Goal: Task Accomplishment & Management: Use online tool/utility

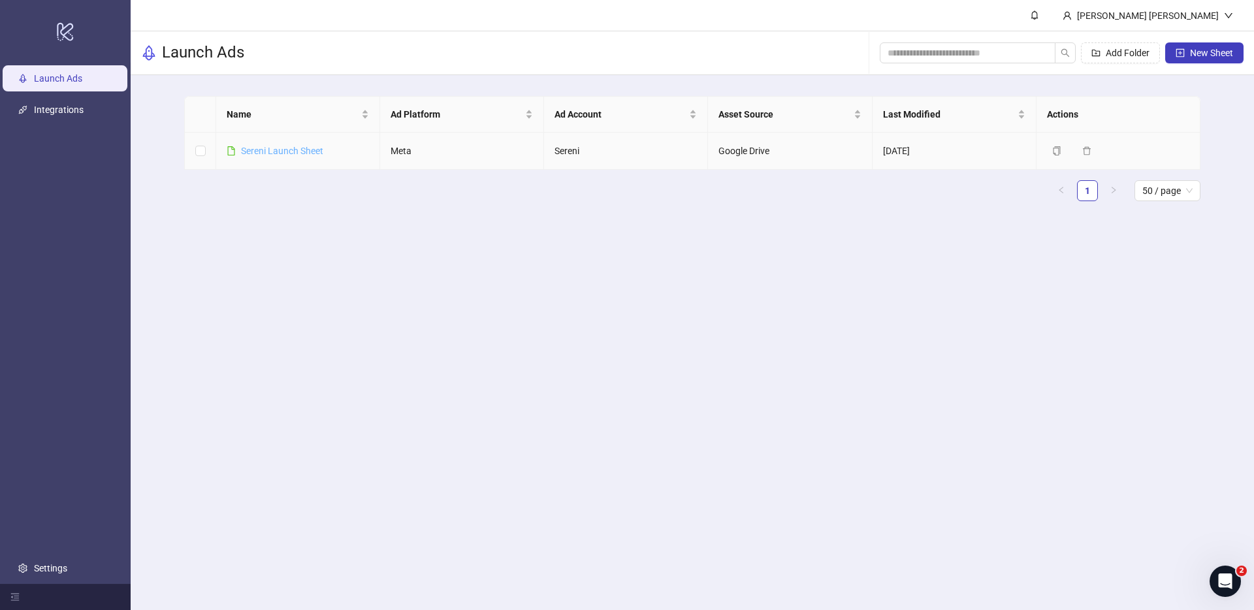
click at [265, 147] on link "Sereni Launch Sheet" at bounding box center [282, 151] width 82 height 10
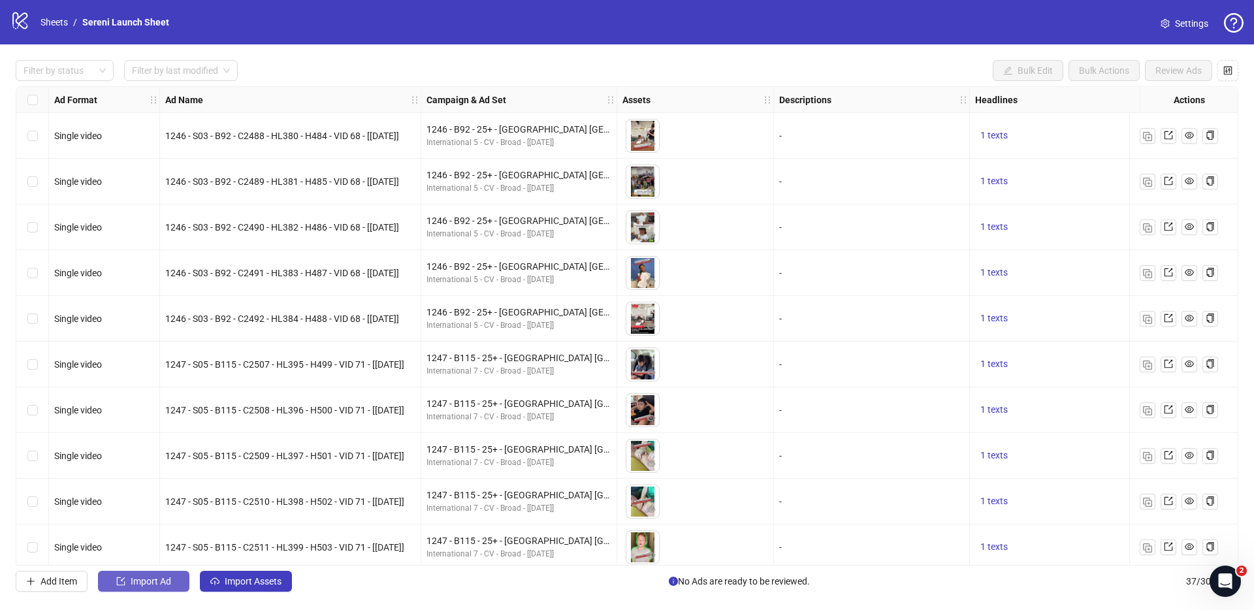
click at [139, 579] on span "Import Ad" at bounding box center [151, 581] width 41 height 10
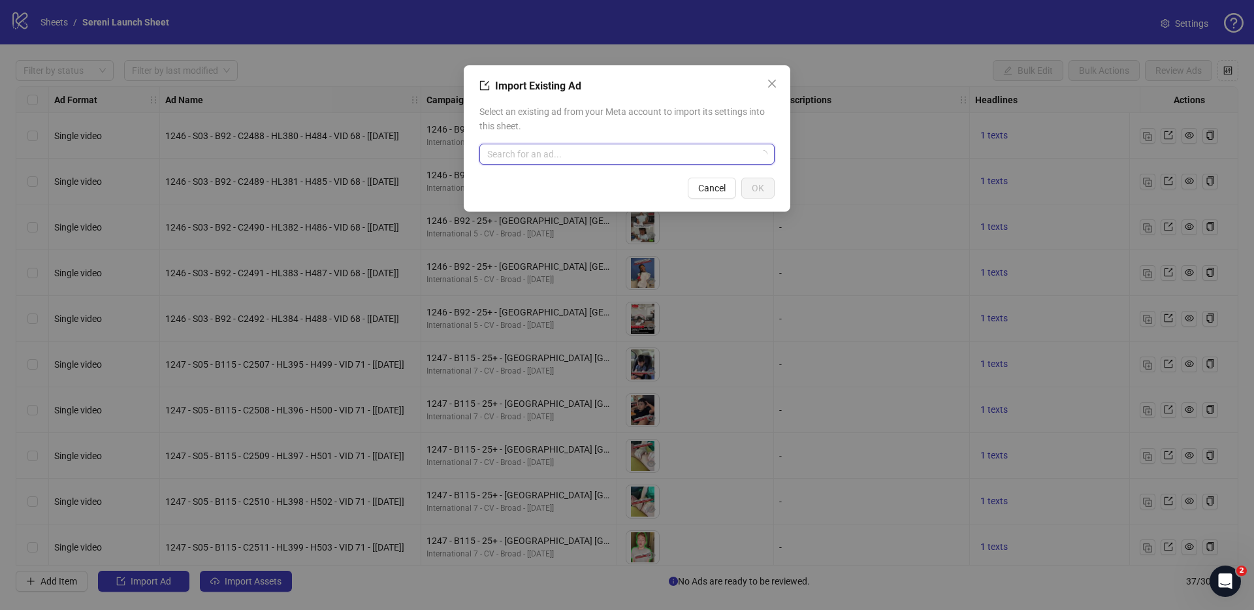
click at [557, 157] on input "search" at bounding box center [621, 154] width 268 height 20
click at [777, 83] on icon "close" at bounding box center [772, 83] width 10 height 10
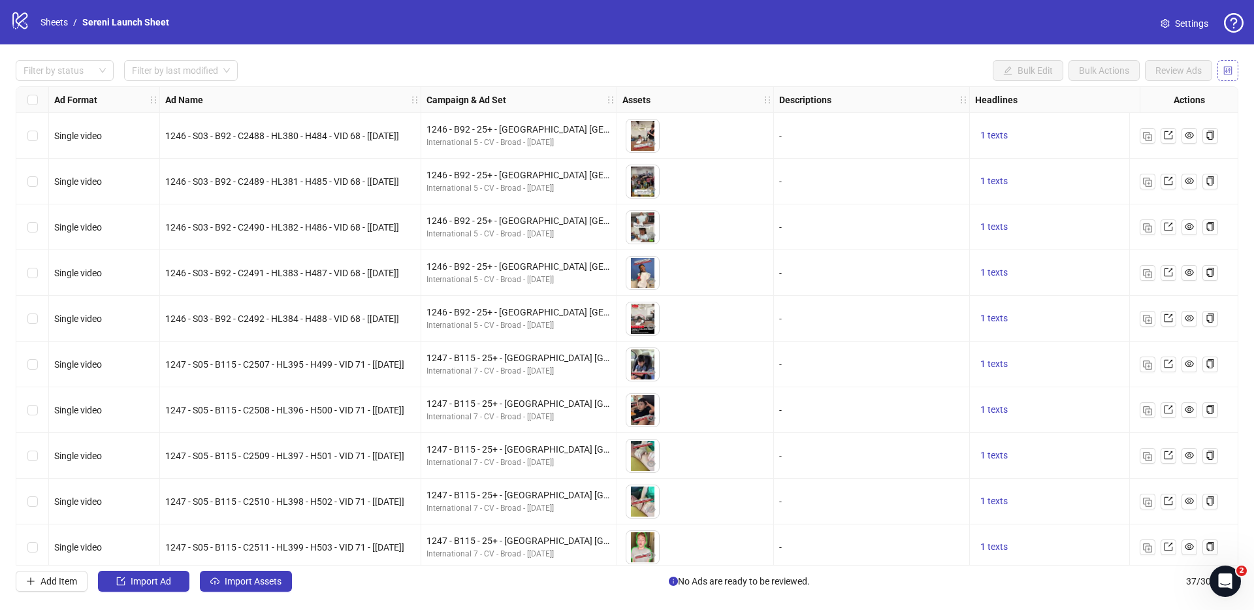
click at [1231, 71] on icon "control" at bounding box center [1228, 70] width 9 height 9
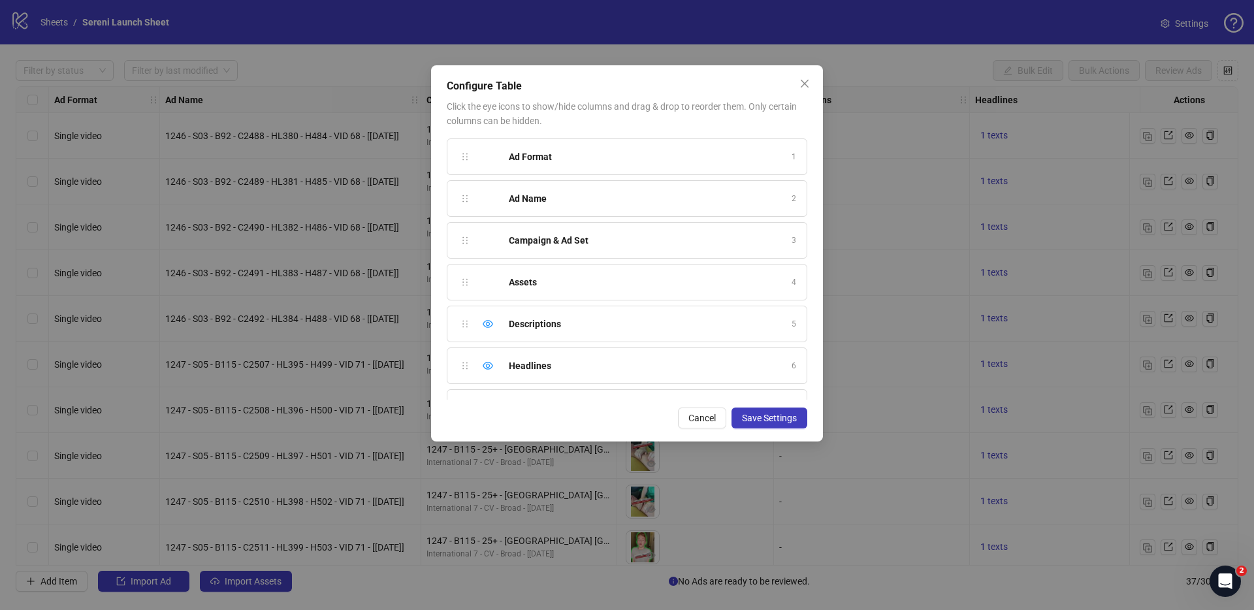
scroll to position [174, 0]
click at [705, 418] on span "Cancel" at bounding box center [702, 418] width 27 height 10
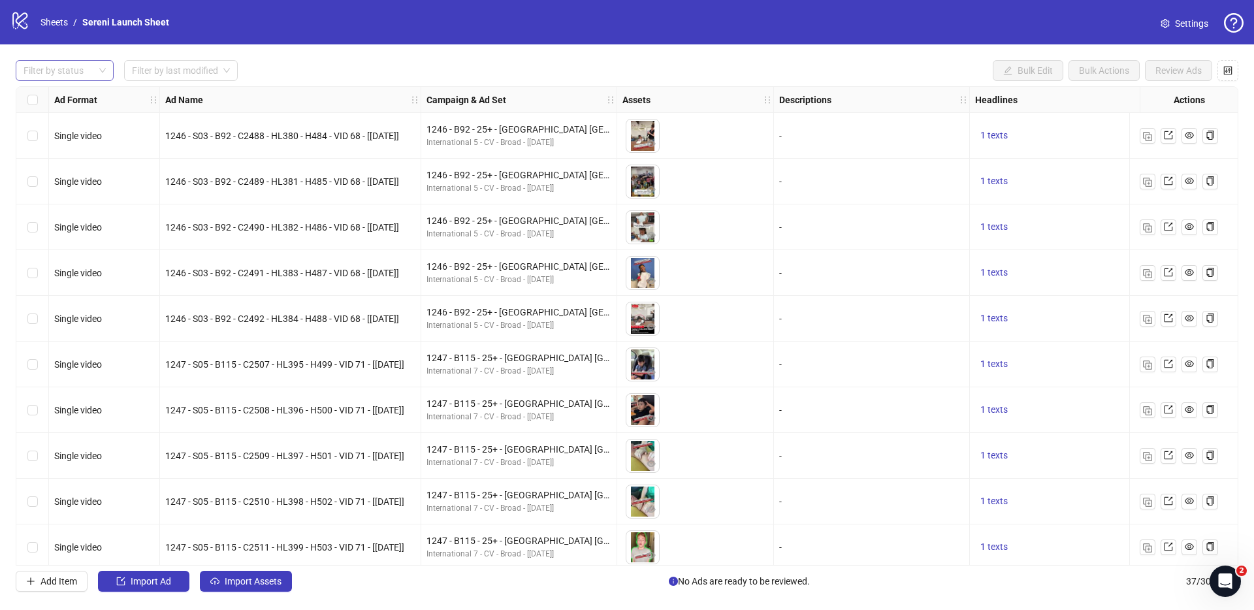
click at [108, 63] on div "Filter by status" at bounding box center [65, 70] width 98 height 21
click at [67, 92] on div "Draft" at bounding box center [64, 97] width 77 height 14
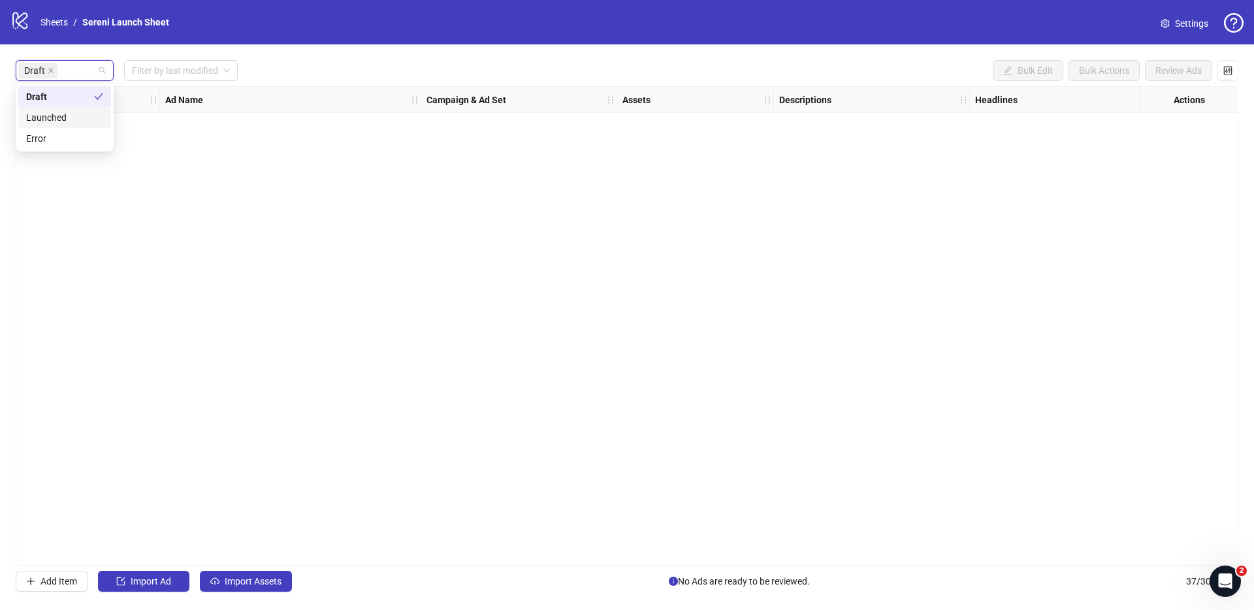
click at [151, 594] on div "Draft Filter by last modified Bulk Edit Bulk Actions Review Ads Ad Format Ad Na…" at bounding box center [627, 325] width 1254 height 563
click at [144, 585] on span "Import Ad" at bounding box center [151, 581] width 41 height 10
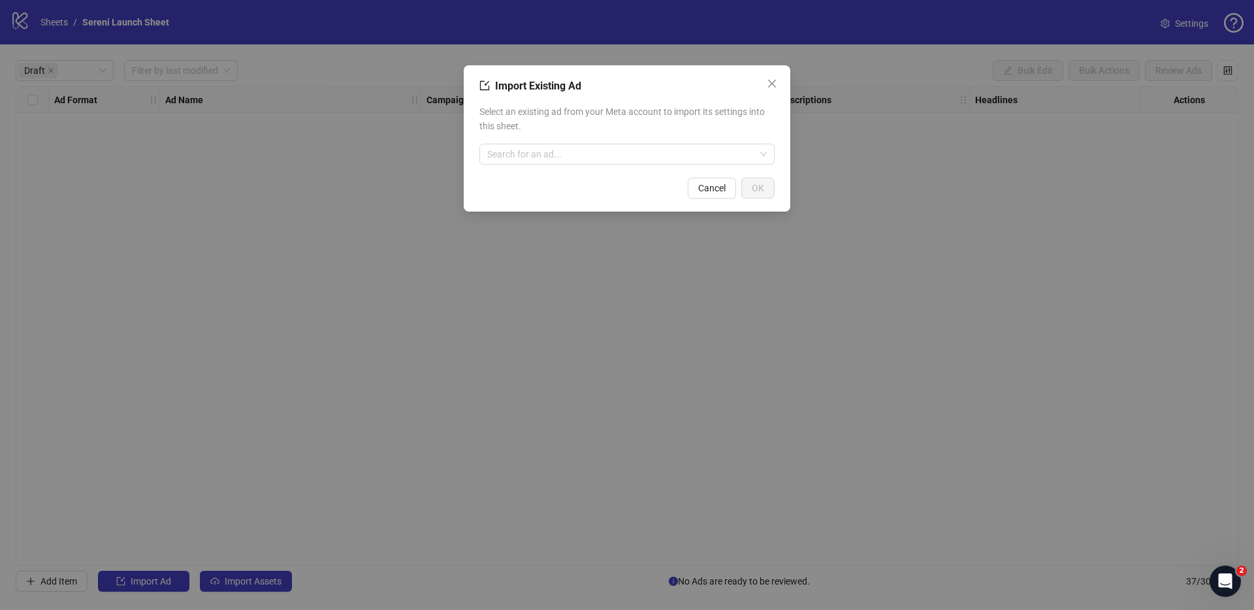
drag, startPoint x: 338, startPoint y: 483, endPoint x: 329, endPoint y: 501, distance: 20.2
click at [339, 483] on div "Import Existing Ad Select an existing ad from your Meta account to import its s…" at bounding box center [627, 305] width 1254 height 610
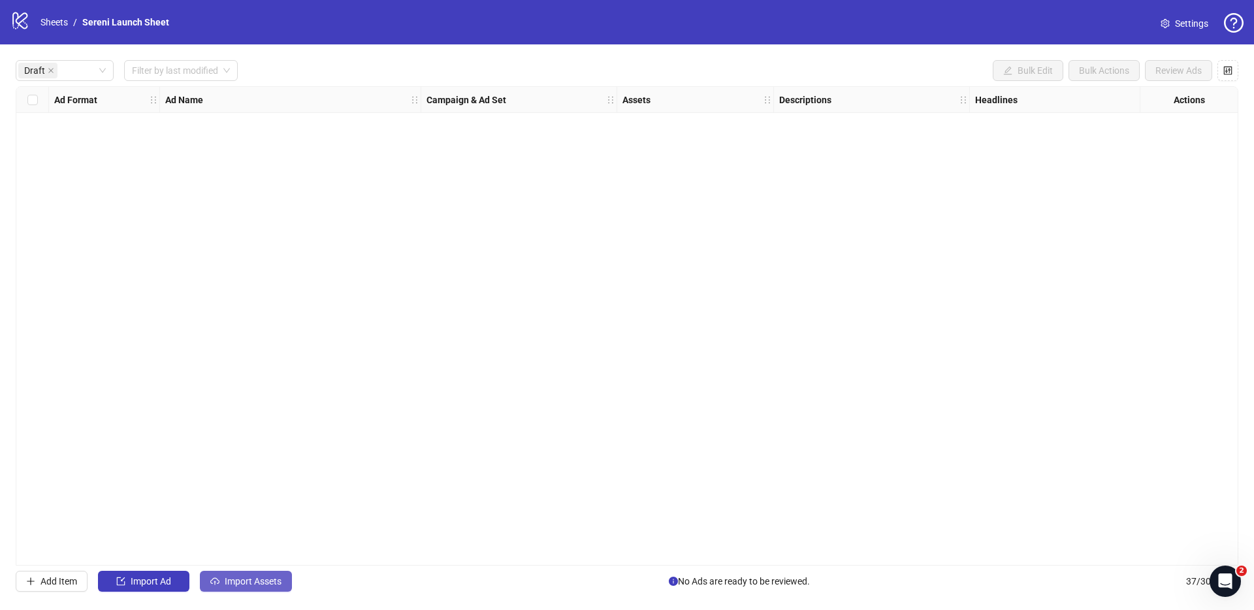
click at [235, 572] on button "Import Assets" at bounding box center [246, 581] width 92 height 21
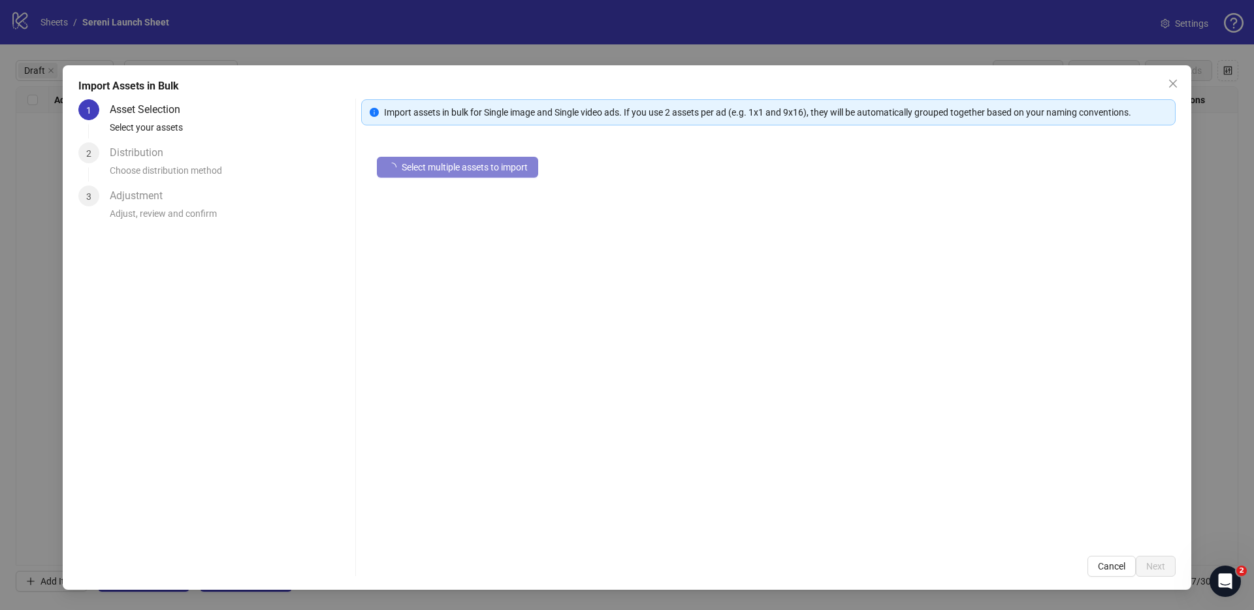
click at [438, 148] on div "Select multiple assets to import" at bounding box center [768, 340] width 815 height 399
click at [422, 169] on span "Select multiple assets to import" at bounding box center [465, 167] width 126 height 10
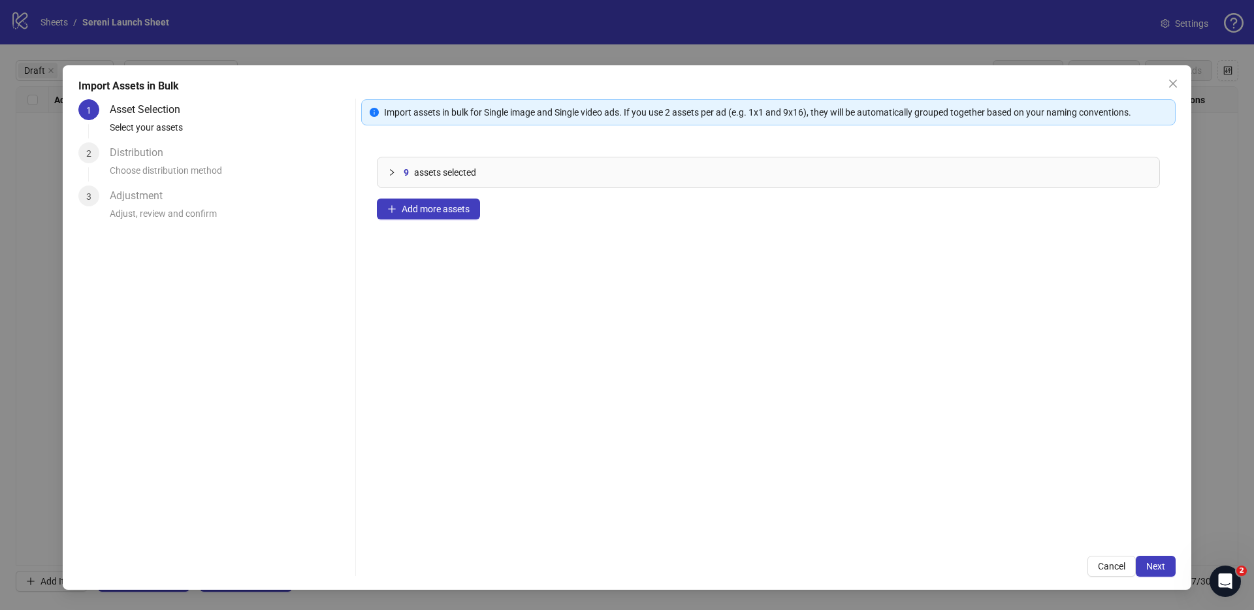
click at [425, 220] on div "9 assets selected Add more assets" at bounding box center [768, 340] width 815 height 399
click at [431, 209] on span "Add more assets" at bounding box center [436, 209] width 68 height 10
click at [503, 508] on div "9 assets selected Add more assets" at bounding box center [768, 340] width 815 height 399
